Goal: Task Accomplishment & Management: Complete application form

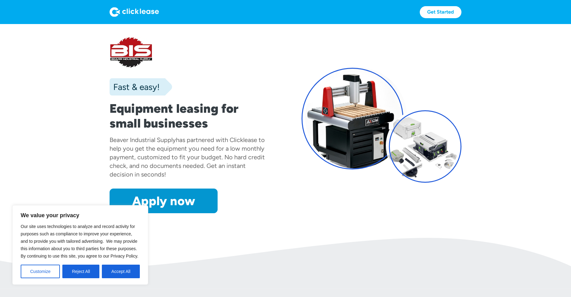
click at [85, 276] on button "Reject All" at bounding box center [80, 272] width 37 height 14
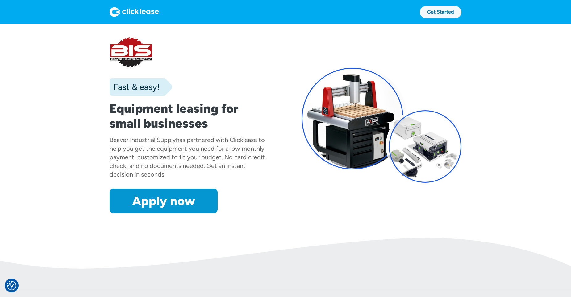
click at [443, 11] on link "Get Started" at bounding box center [440, 12] width 42 height 12
